Goal: Task Accomplishment & Management: Manage account settings

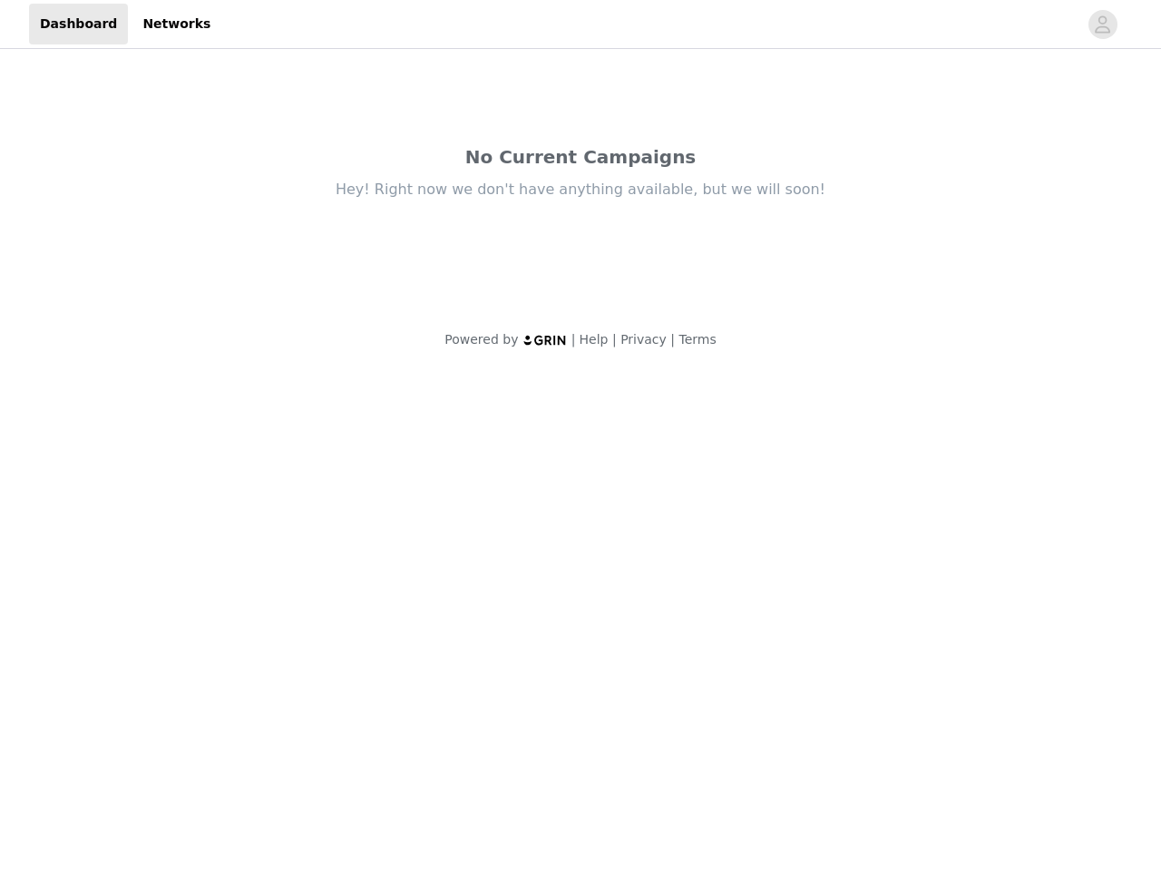
click at [581, 436] on body "Dashboard Networks No Current Campaigns Hey! Right now we don't have anything a…" at bounding box center [580, 435] width 1161 height 871
click at [581, 185] on div "Hey! Right now we don't have anything available, but we will soon!" at bounding box center [581, 190] width 762 height 20
click at [581, 24] on div at bounding box center [649, 24] width 856 height 41
click at [1103, 24] on icon "avatar" at bounding box center [1102, 24] width 17 height 29
